Goal: Check status: Check status

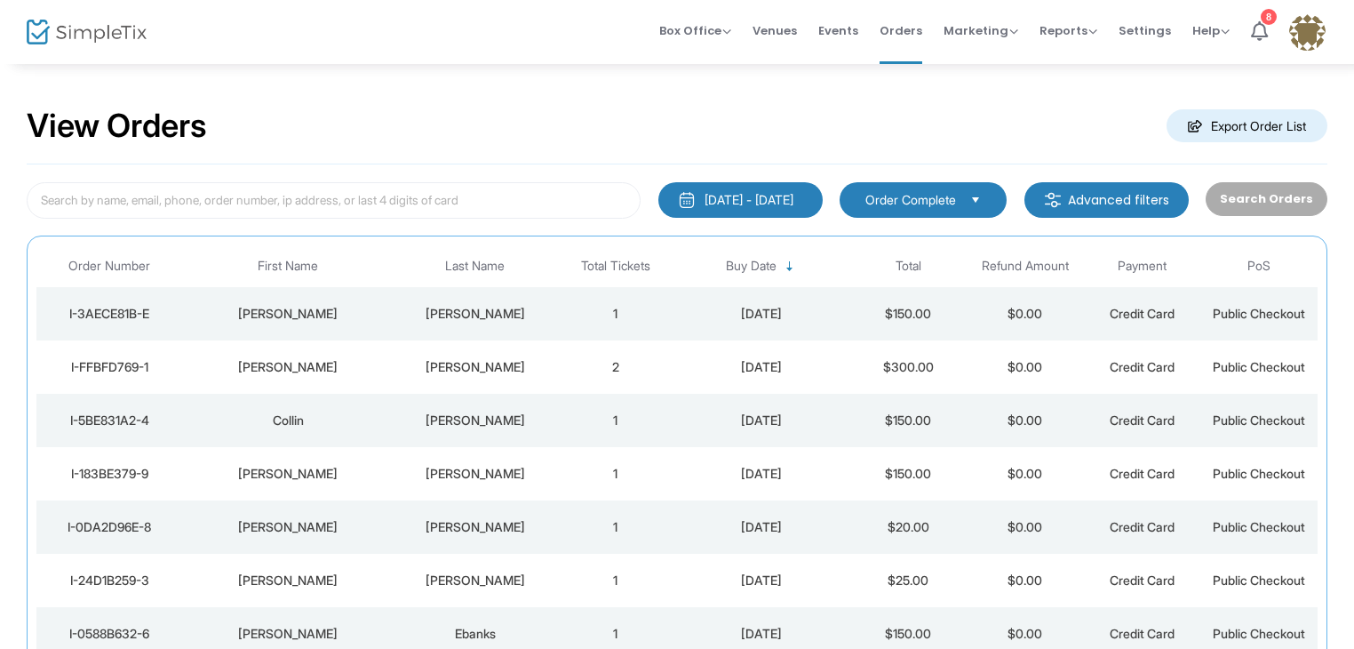
scroll to position [238, 0]
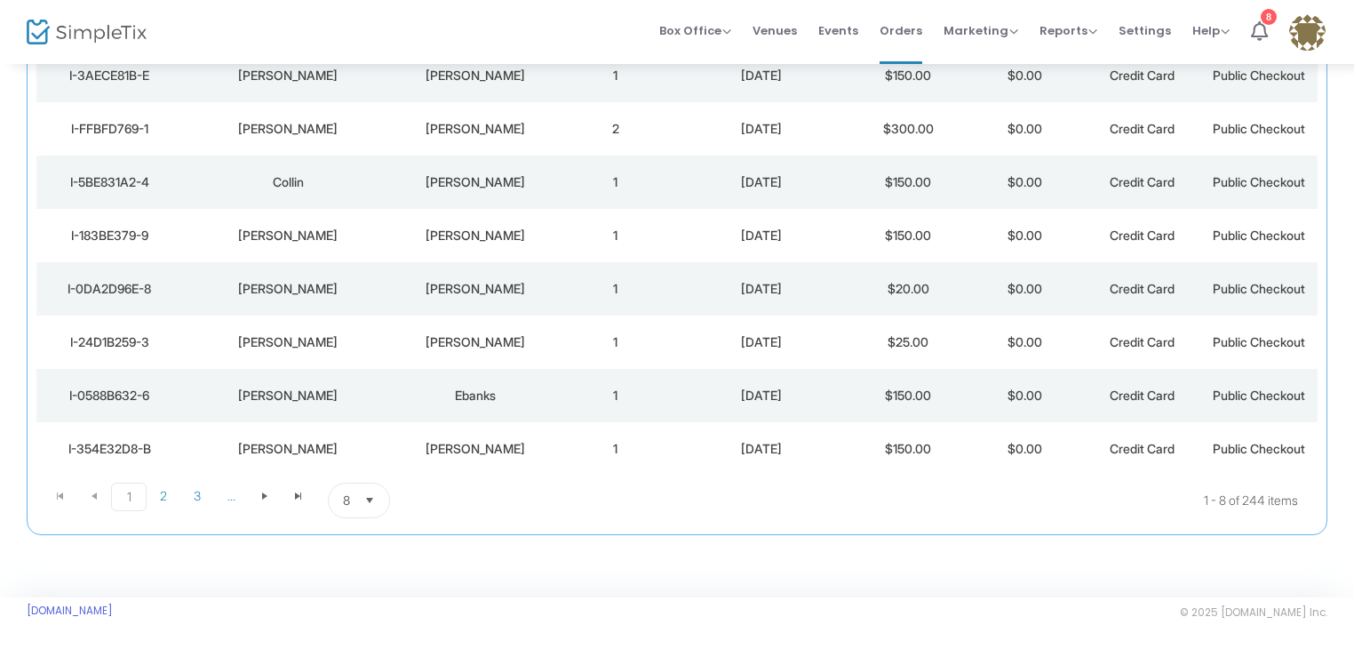
click at [347, 502] on span "8" at bounding box center [346, 500] width 7 height 18
click at [356, 454] on span "100" at bounding box center [352, 463] width 20 height 18
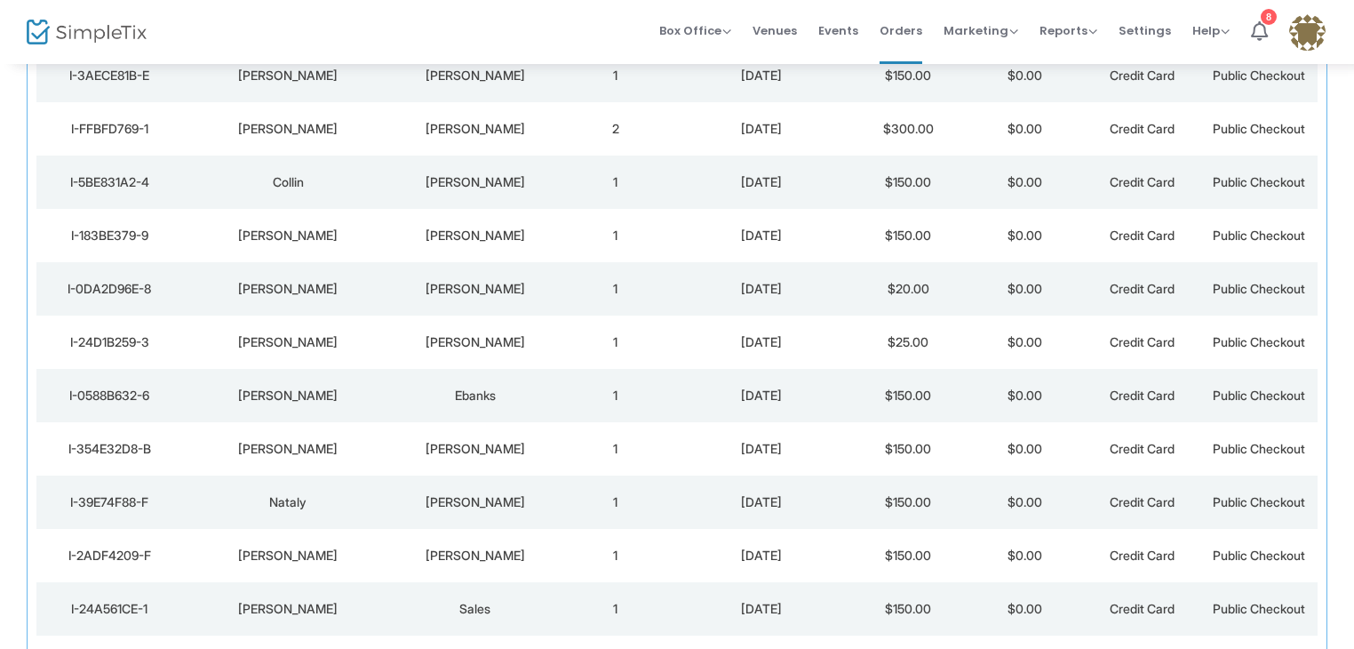
scroll to position [1108, 0]
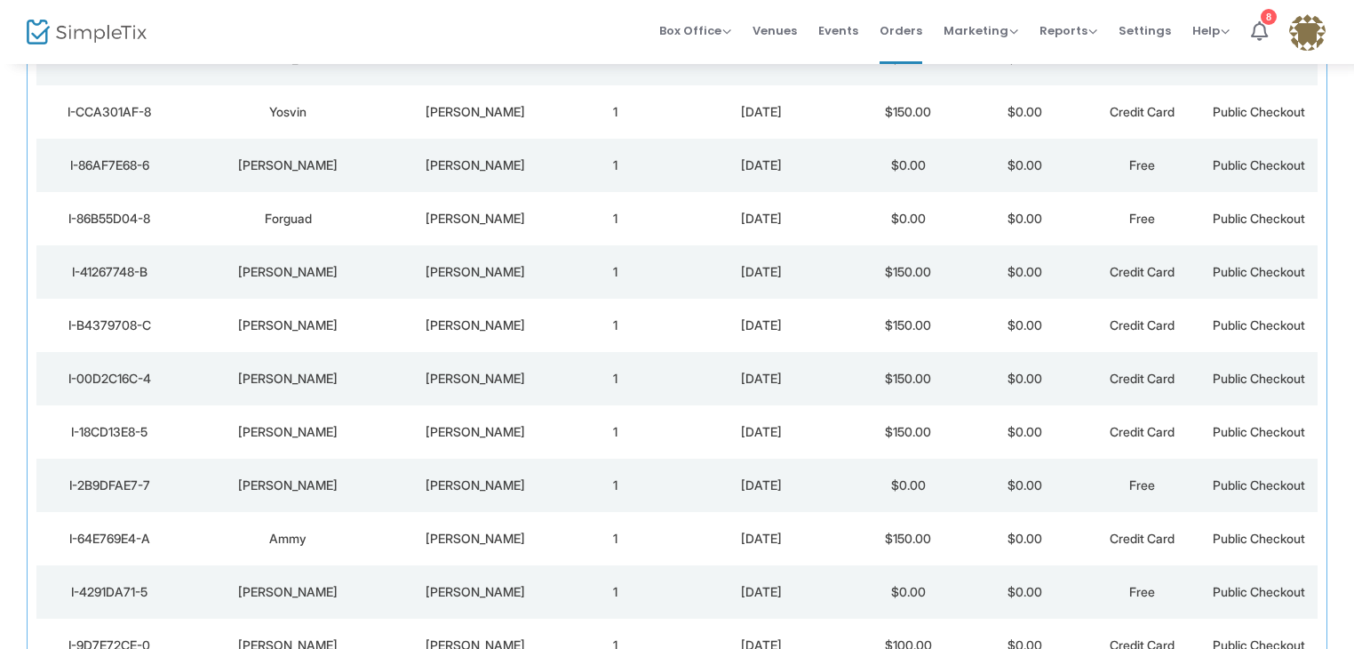
click at [124, 325] on div "I-B4379708-C" at bounding box center [110, 325] width 138 height 18
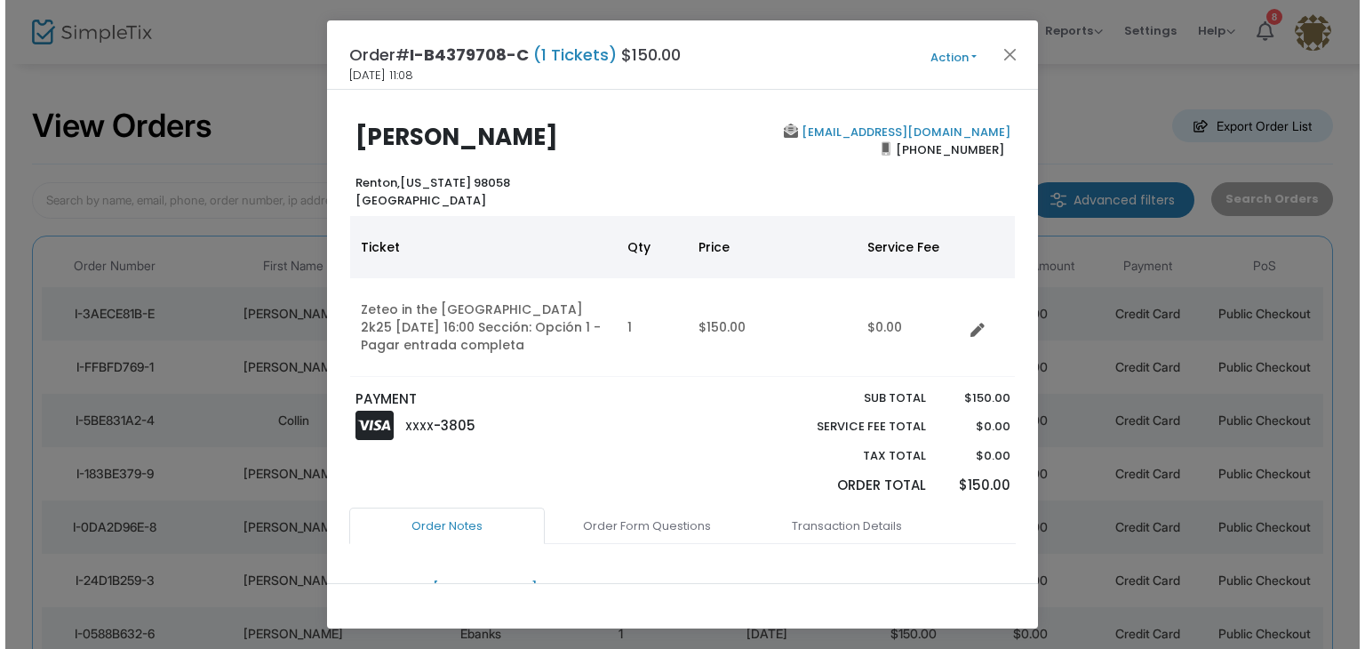
scroll to position [0, 0]
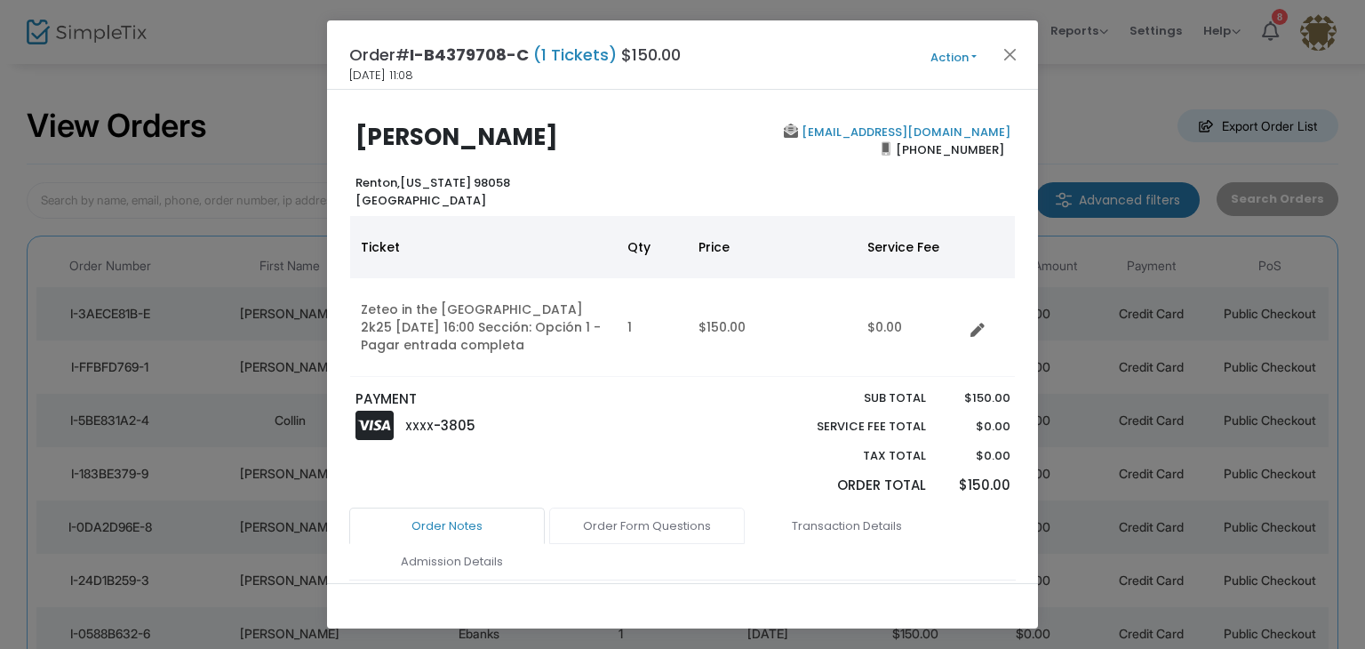
click at [617, 523] on link "Order Form Questions" at bounding box center [647, 525] width 196 height 37
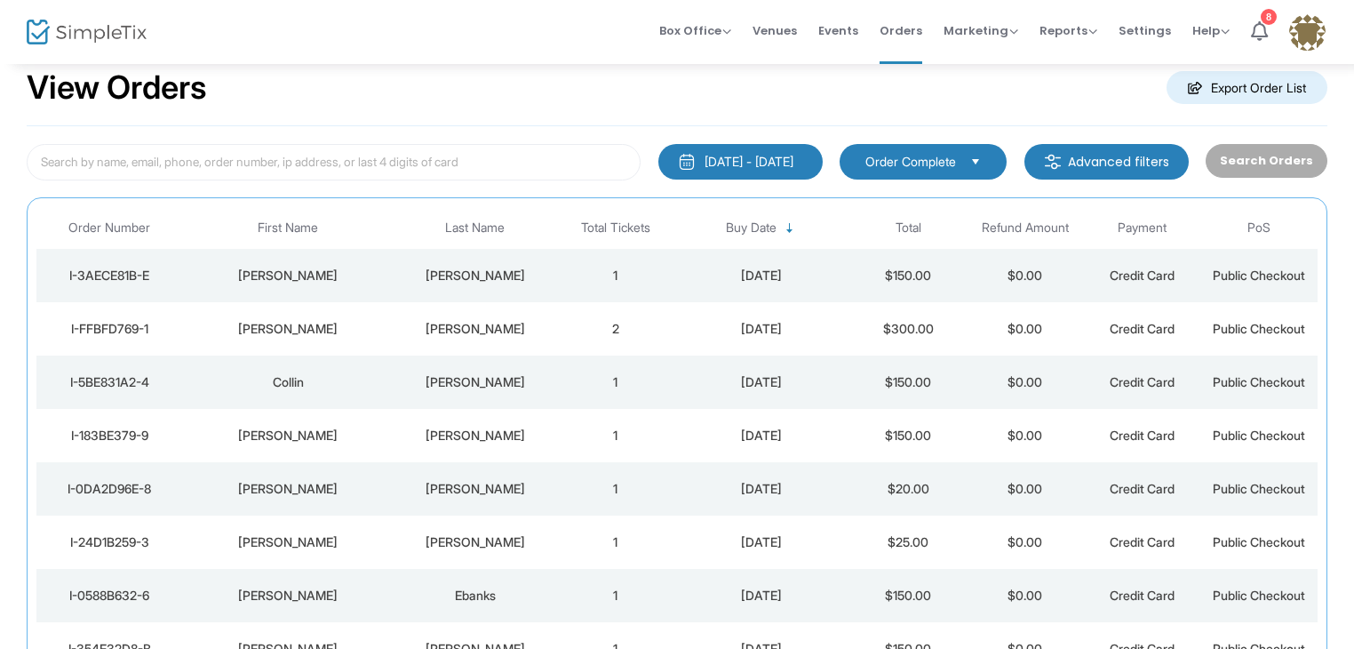
scroll to position [1108, 0]
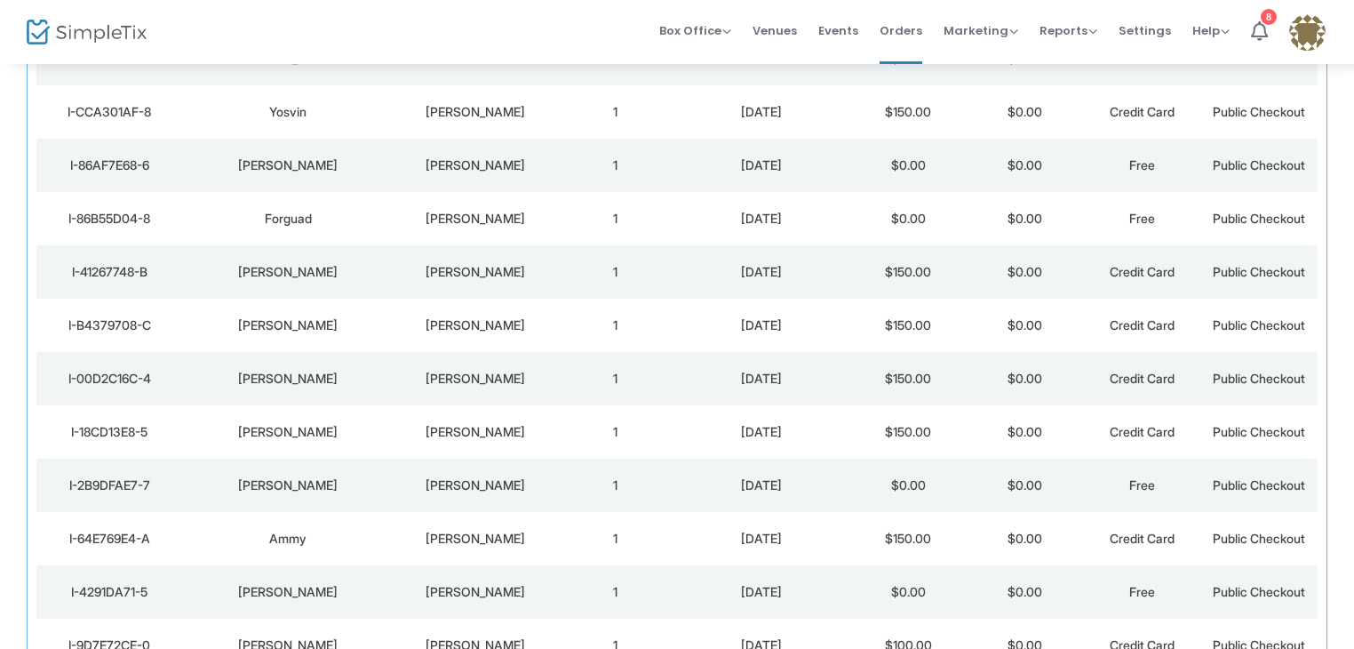
click at [132, 392] on td "I-00D2C16C-4" at bounding box center [109, 378] width 147 height 53
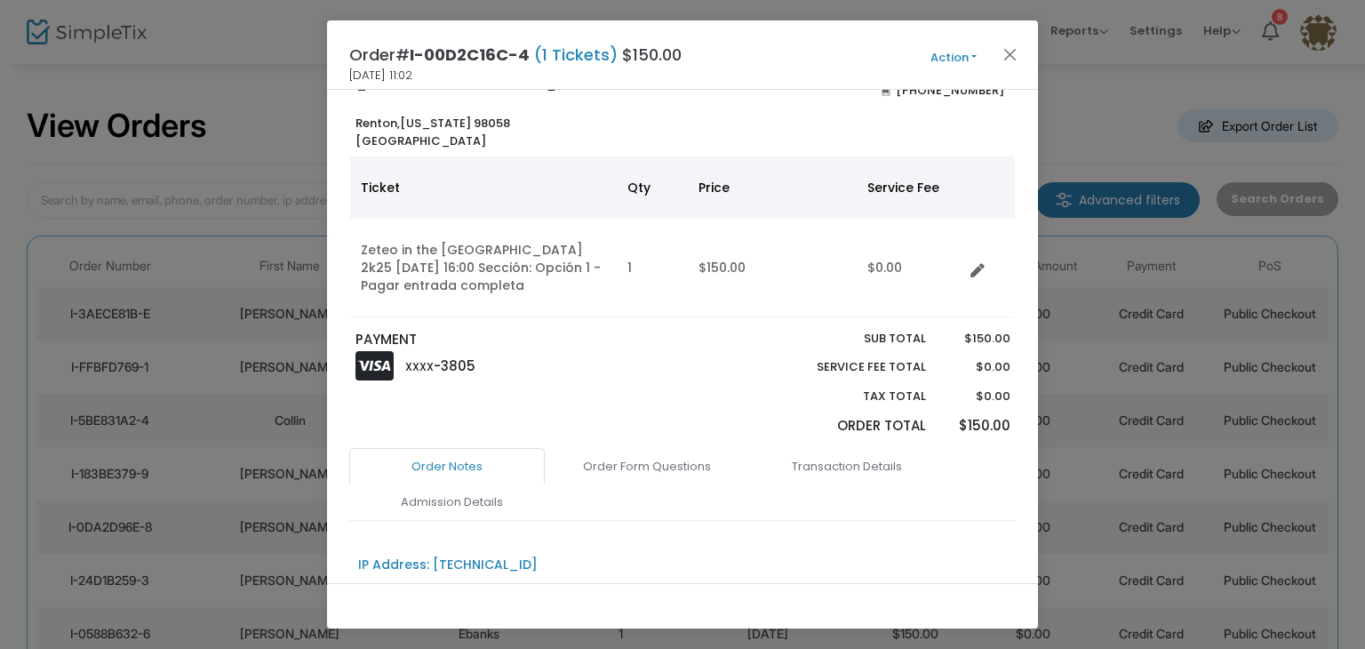
scroll to position [84, 0]
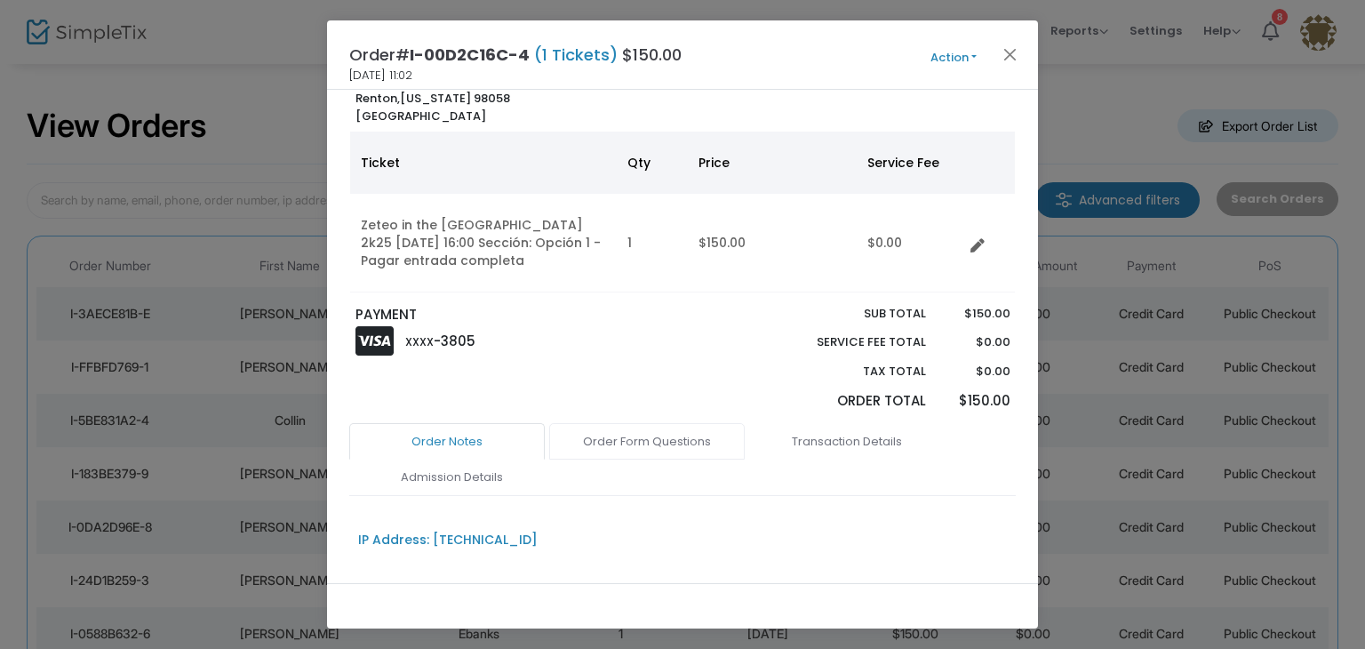
click at [597, 427] on link "Order Form Questions" at bounding box center [647, 441] width 196 height 37
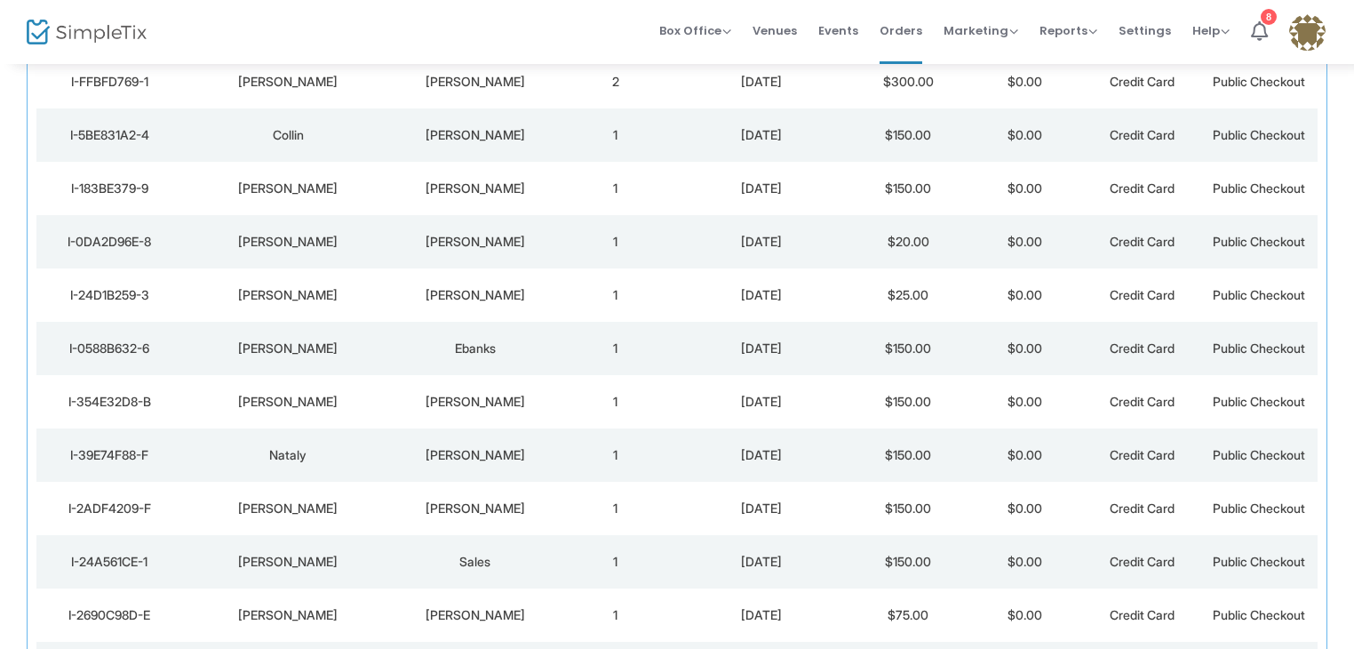
scroll to position [220, 0]
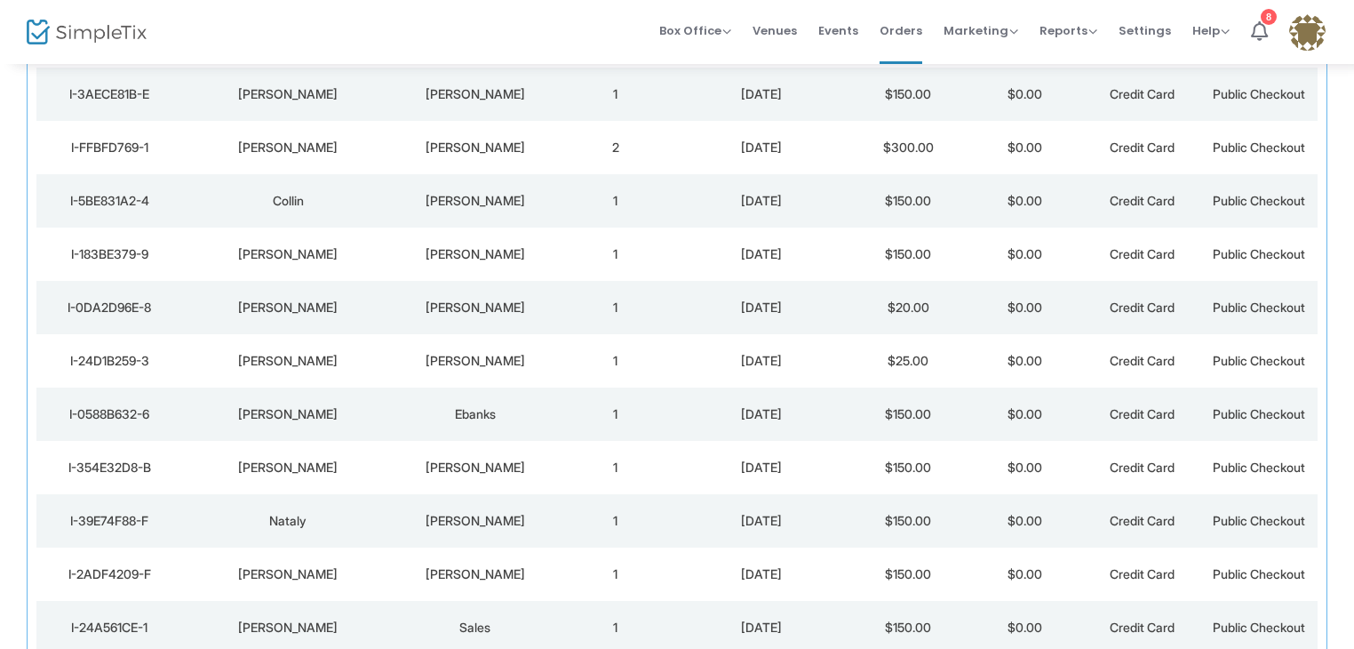
click at [559, 283] on td "1" at bounding box center [615, 307] width 117 height 53
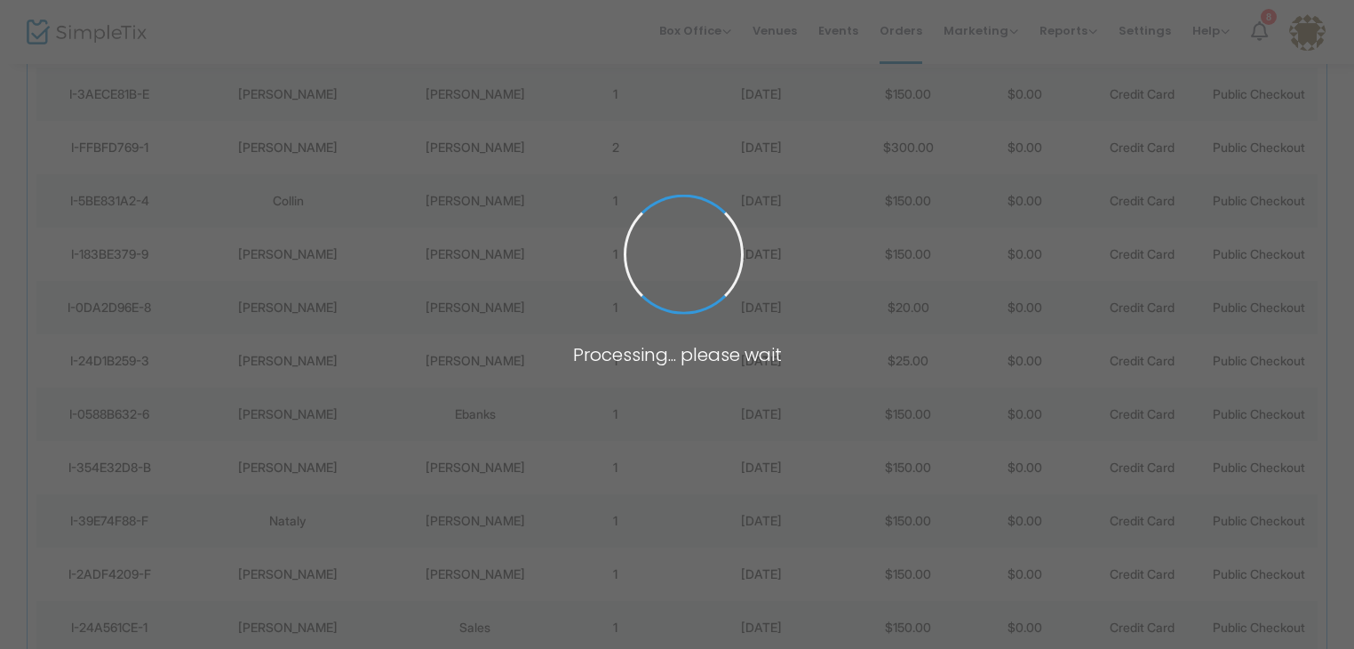
scroll to position [1108, 0]
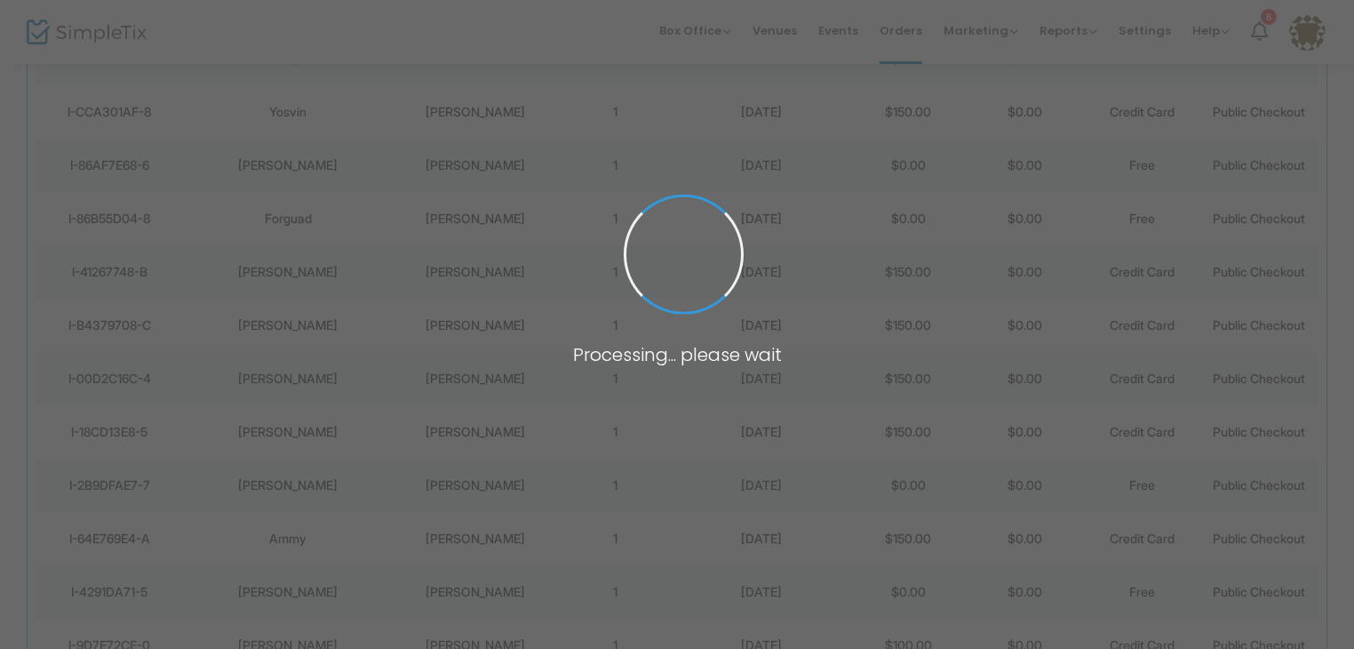
click at [271, 387] on span at bounding box center [677, 324] width 1354 height 649
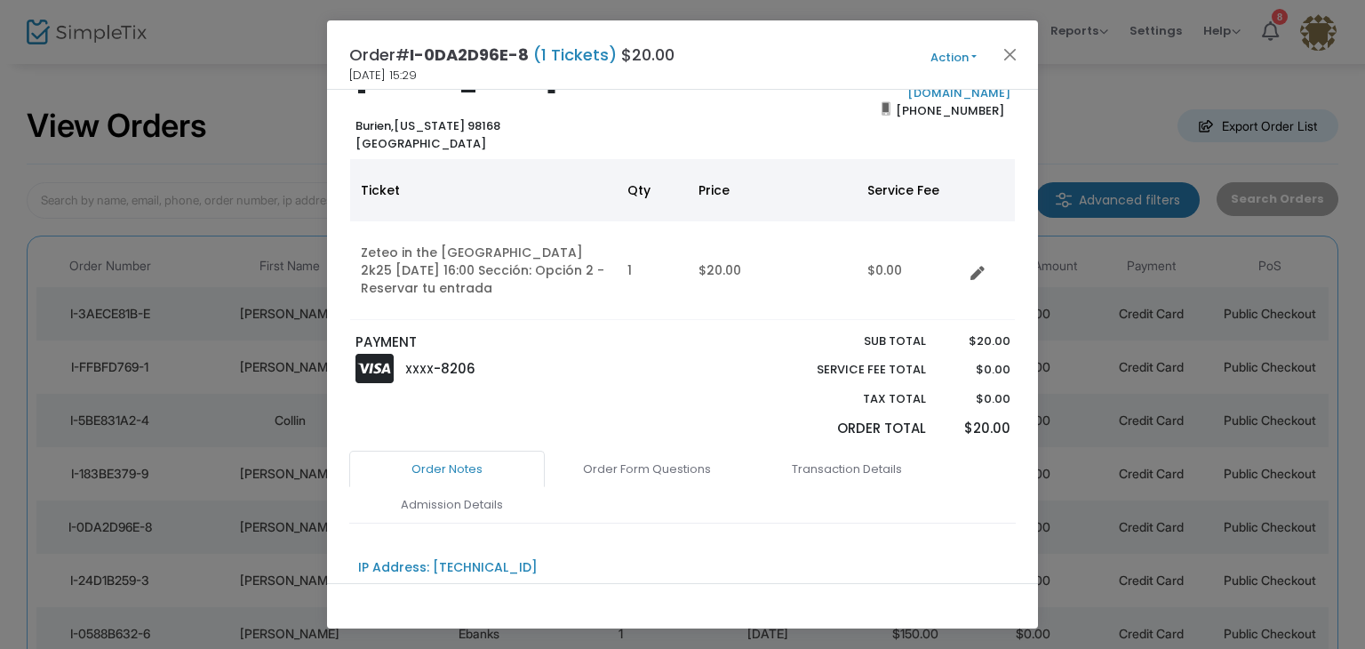
scroll to position [62, 0]
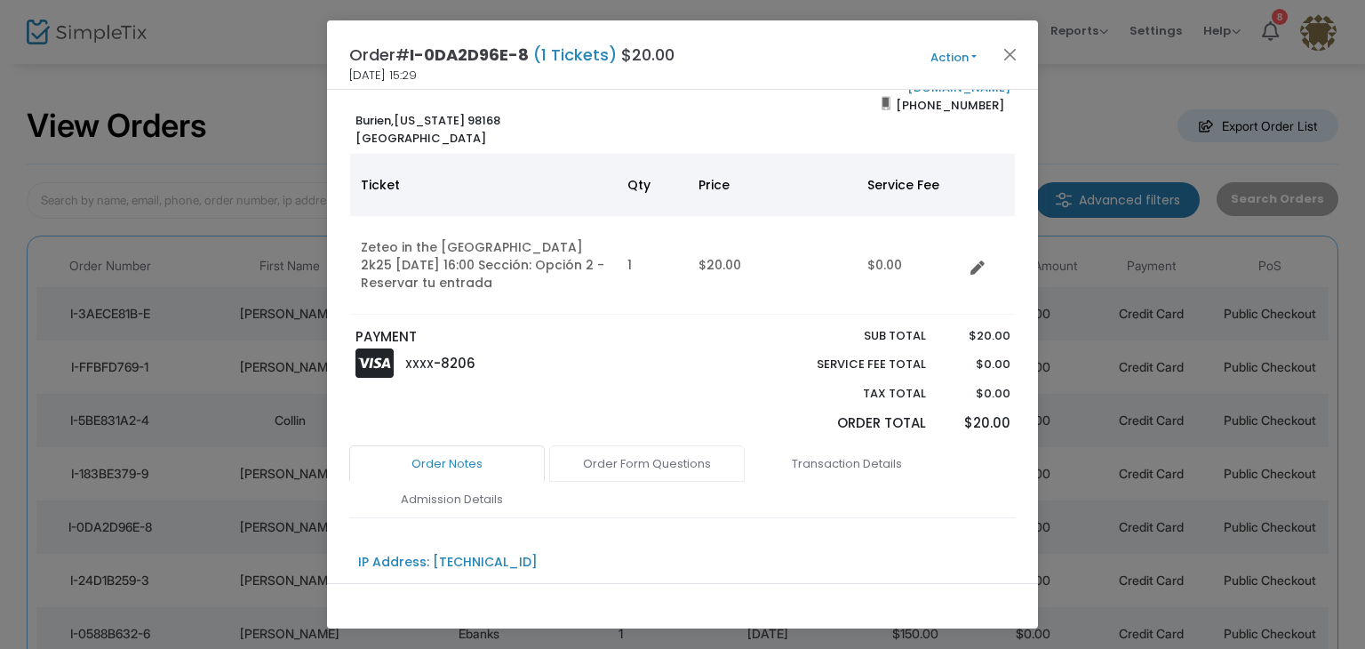
click at [595, 462] on link "Order Form Questions" at bounding box center [647, 463] width 196 height 37
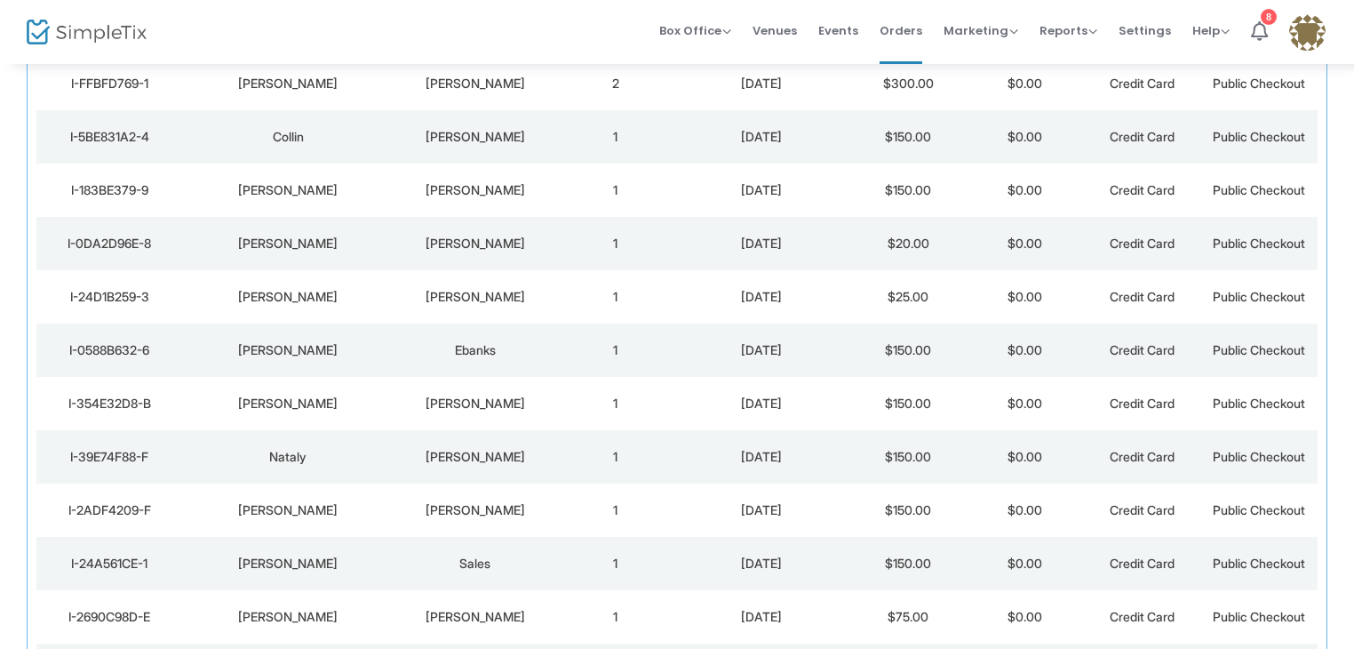
scroll to position [1108, 0]
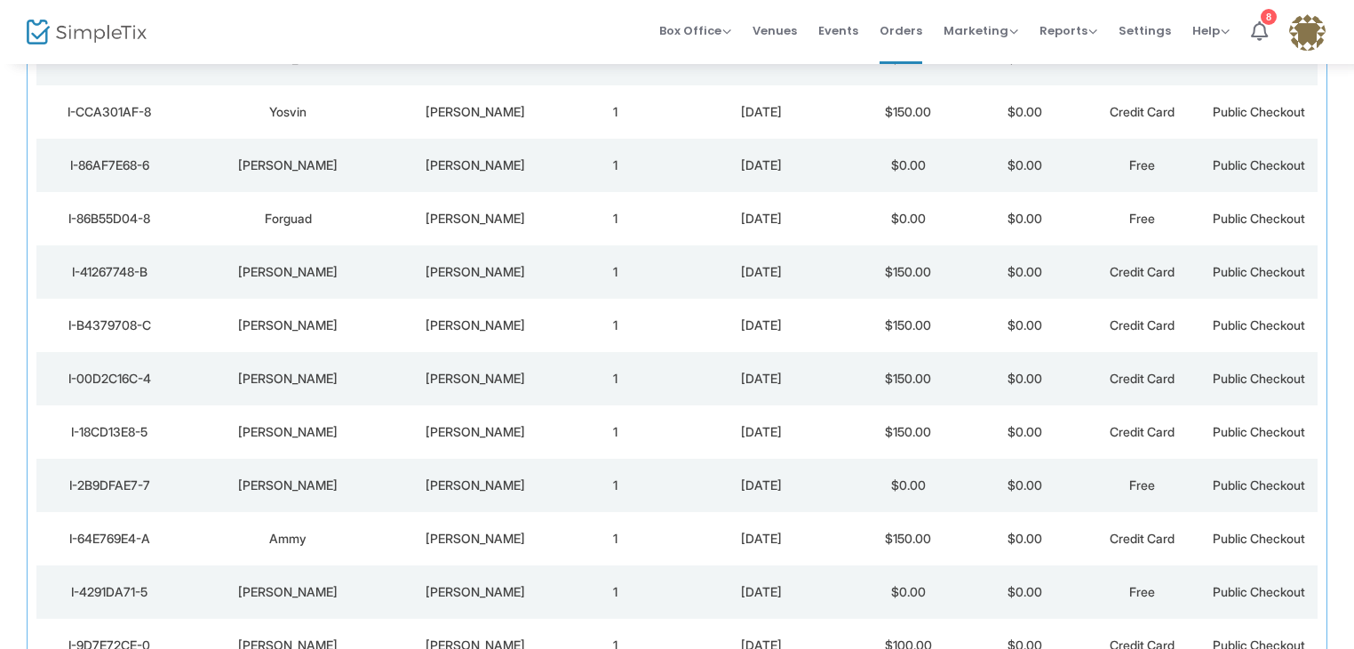
click at [309, 328] on div "[PERSON_NAME]" at bounding box center [289, 325] width 202 height 18
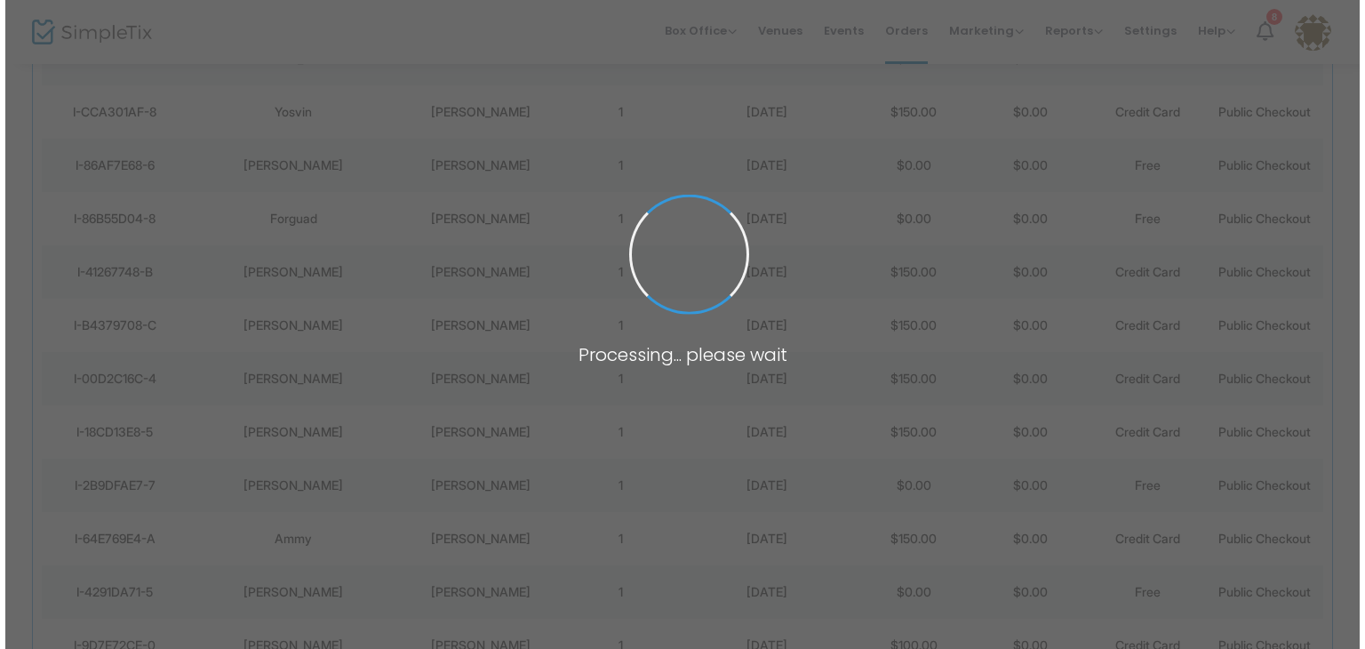
scroll to position [0, 0]
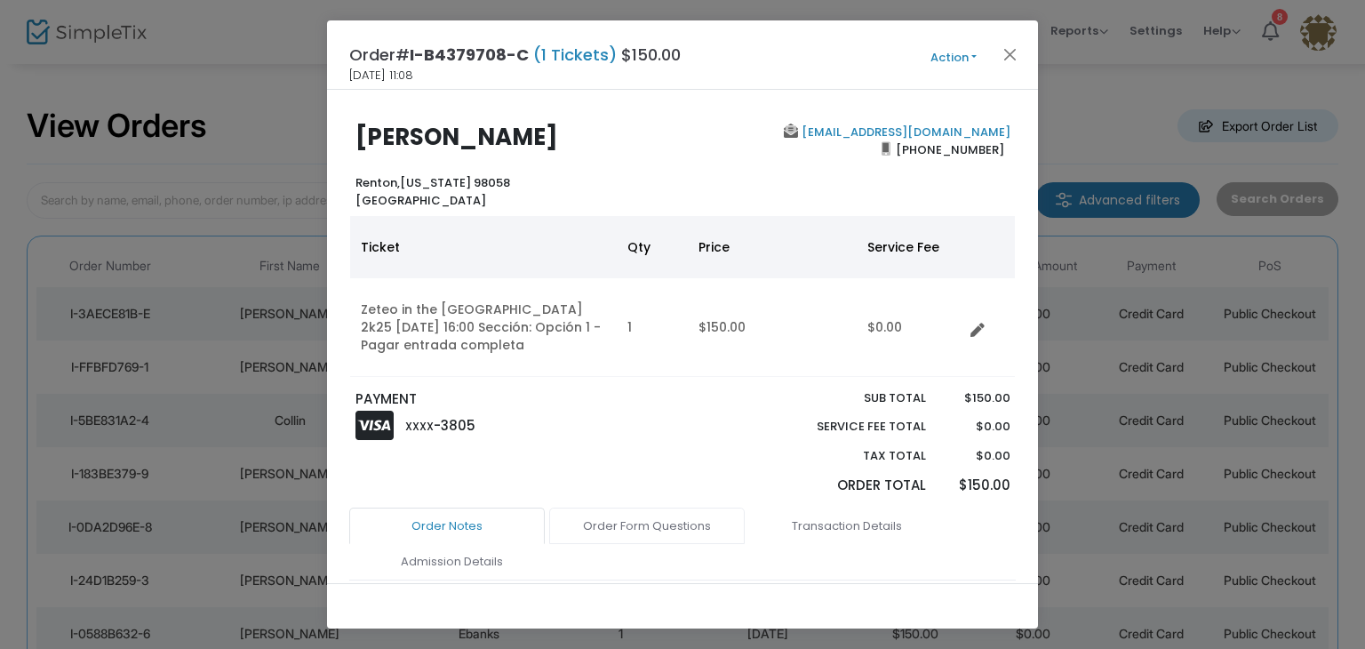
click at [640, 531] on link "Order Form Questions" at bounding box center [647, 525] width 196 height 37
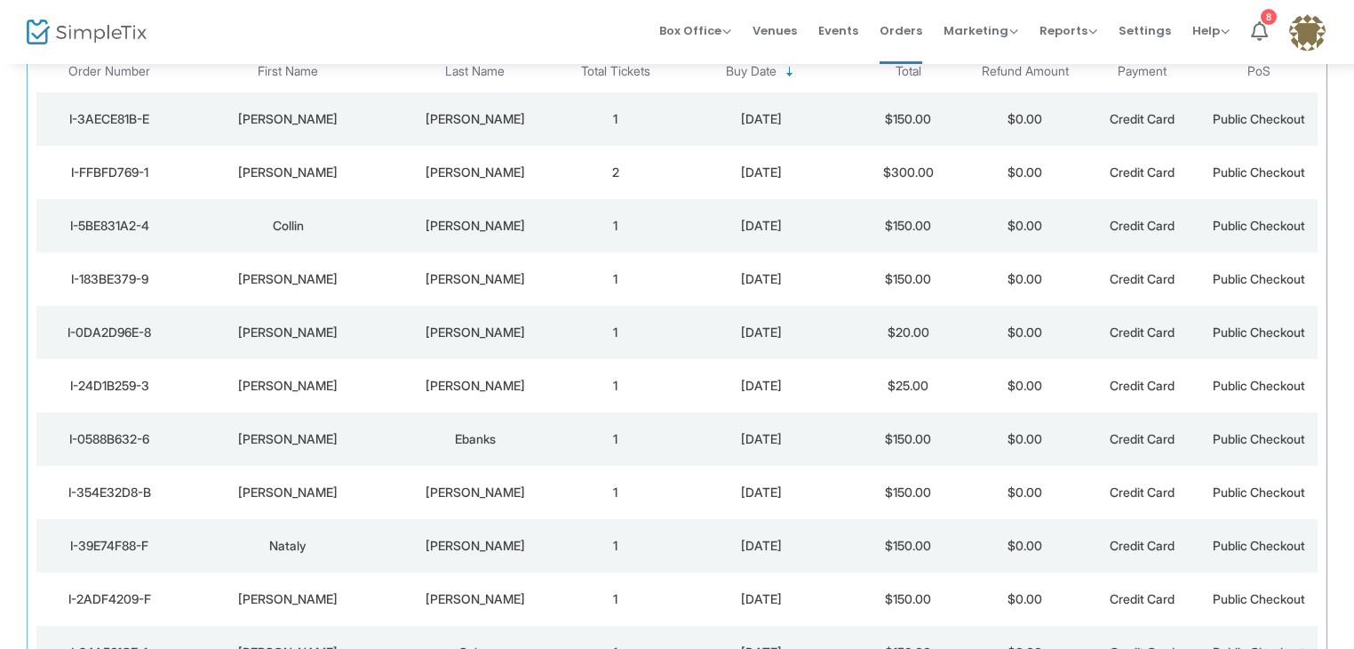
scroll to position [285, 0]
